Goal: Information Seeking & Learning: Learn about a topic

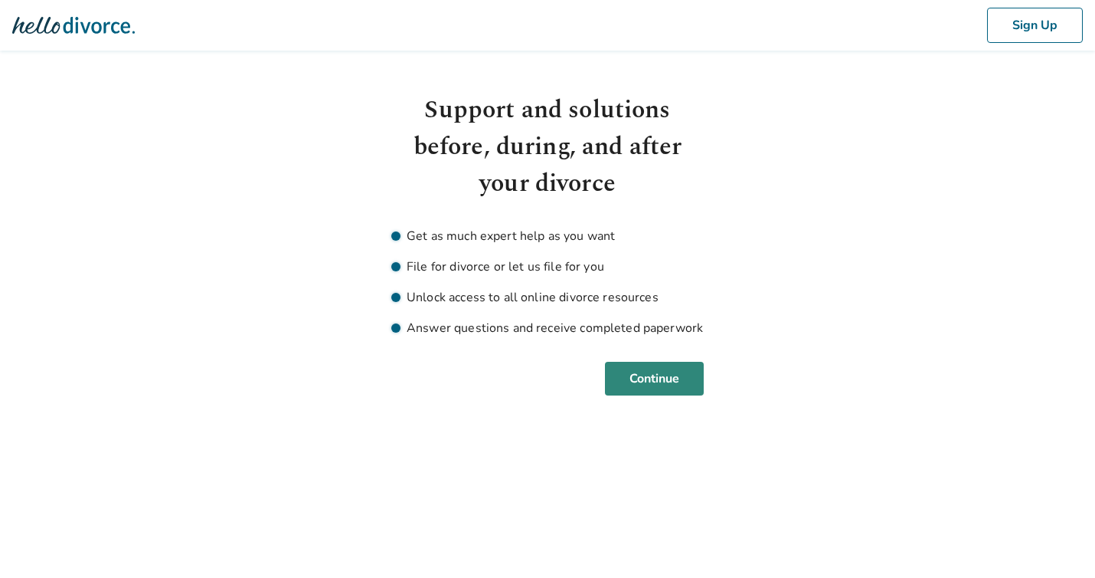
click at [663, 388] on button "Continue" at bounding box center [654, 379] width 99 height 34
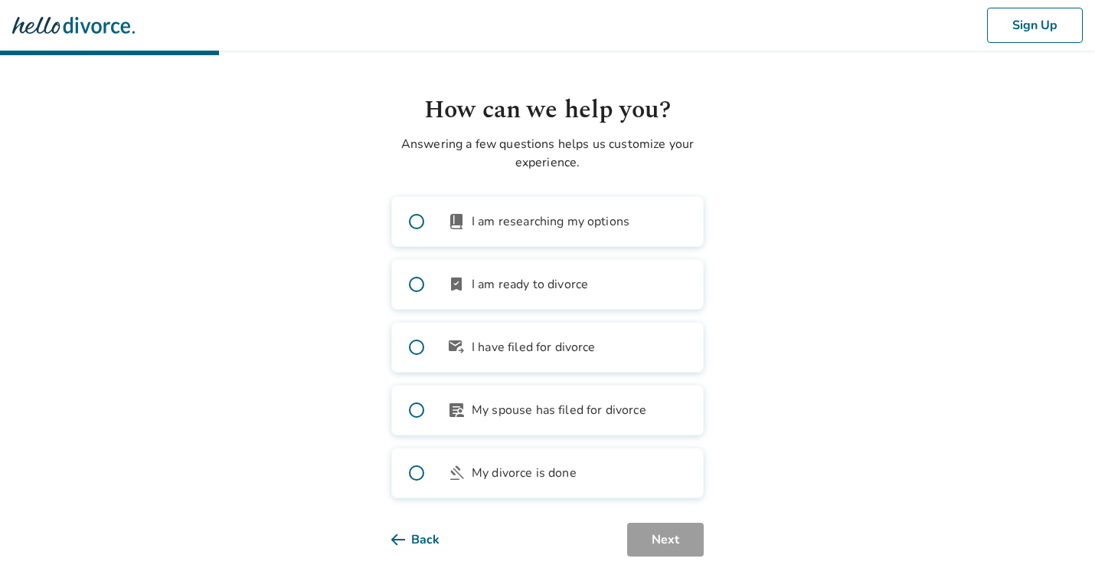
click at [931, 476] on body "Sign Up How can we help you? Answering a few questions helps us customize your …" at bounding box center [547, 278] width 1095 height 556
